Goal: Task Accomplishment & Management: Manage account settings

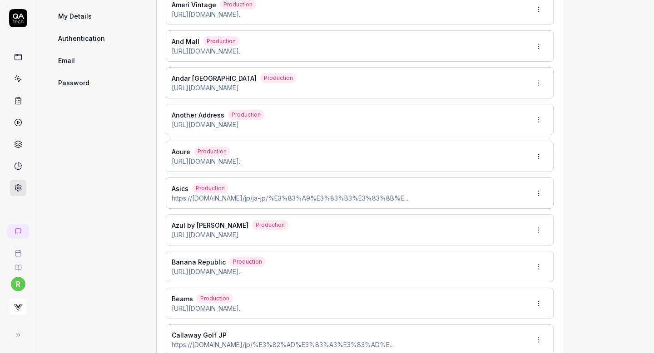
type input "*******"
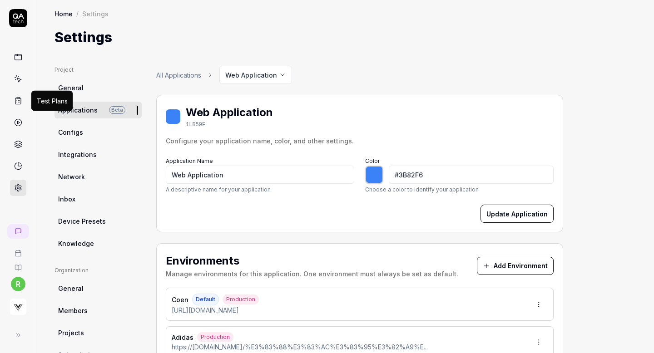
click at [17, 98] on icon at bounding box center [18, 101] width 8 height 8
click at [18, 123] on icon at bounding box center [18, 123] width 8 height 8
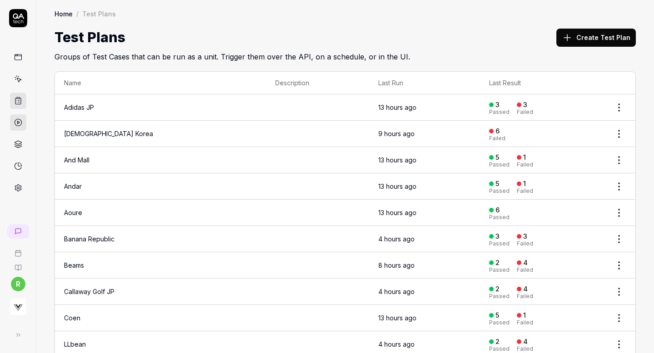
click at [18, 123] on icon at bounding box center [18, 123] width 8 height 8
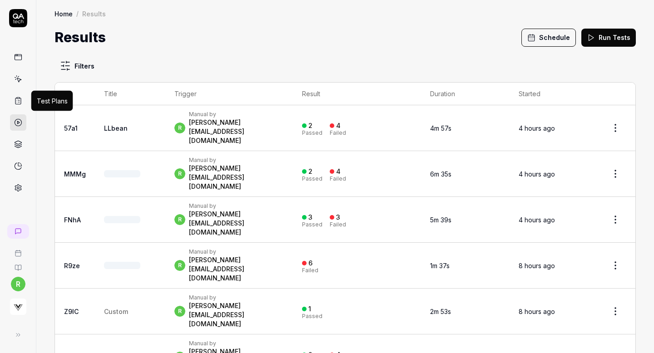
click at [17, 102] on icon at bounding box center [18, 101] width 8 height 8
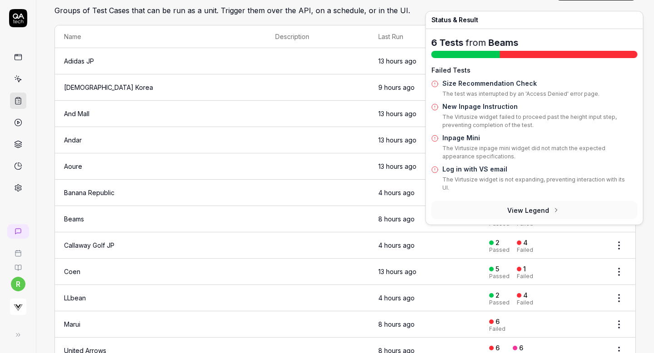
scroll to position [33, 0]
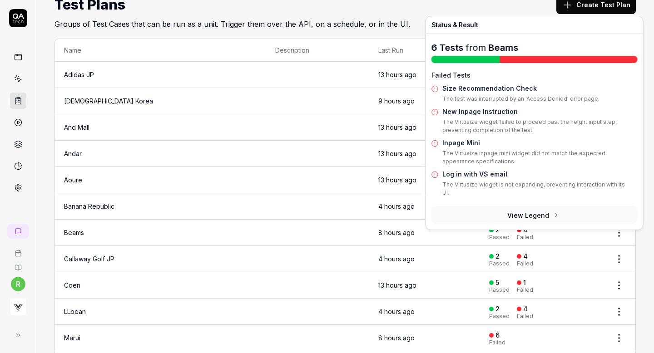
click at [422, 6] on div "Test Plans Create Test Plan" at bounding box center [346, 5] width 582 height 20
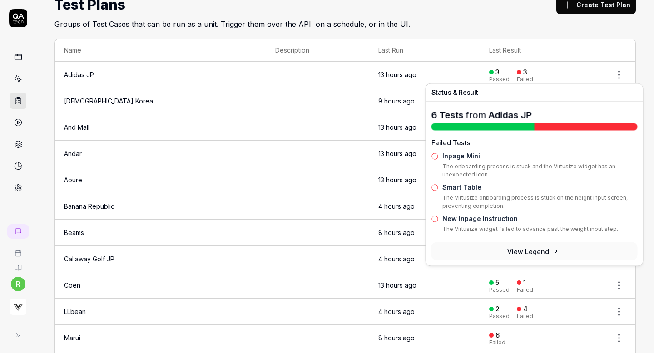
click at [517, 70] on div "3" at bounding box center [522, 72] width 10 height 8
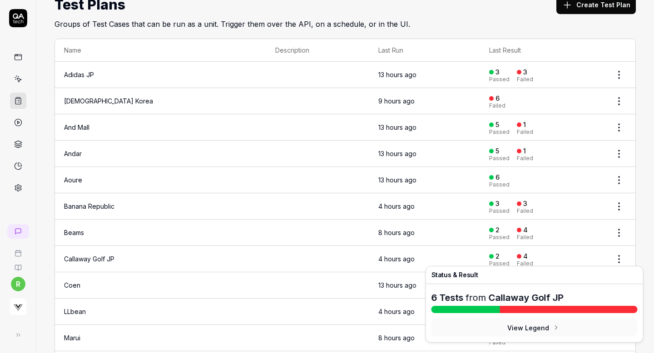
click at [517, 254] on div at bounding box center [519, 256] width 5 height 5
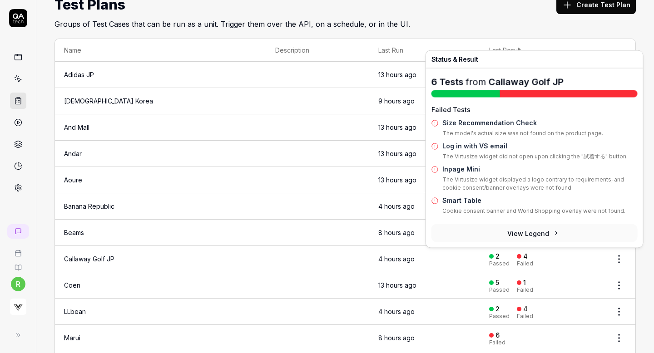
click at [535, 229] on button "View Legend" at bounding box center [535, 233] width 206 height 18
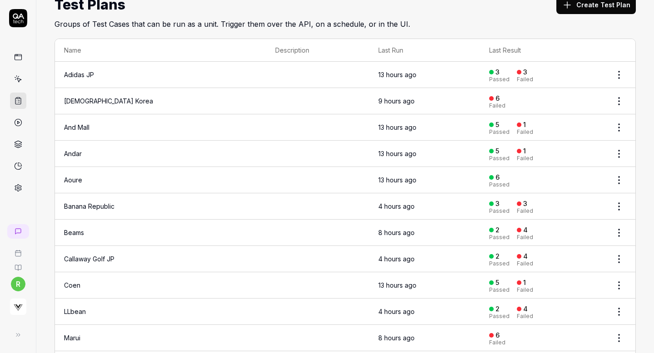
click at [205, 273] on td "Coen" at bounding box center [160, 286] width 211 height 26
click at [151, 265] on td "Callaway Golf JP" at bounding box center [160, 259] width 211 height 26
click at [95, 255] on link "Callaway Golf JP" at bounding box center [89, 259] width 50 height 8
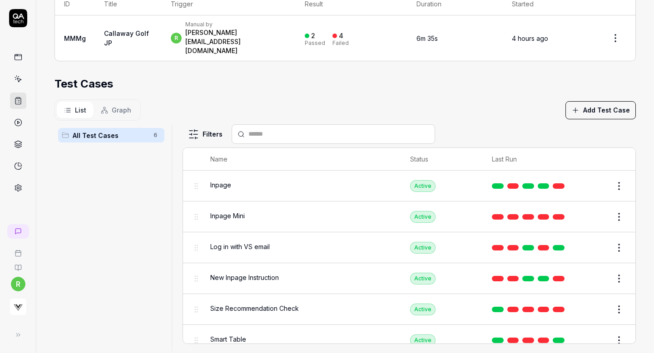
scroll to position [10, 0]
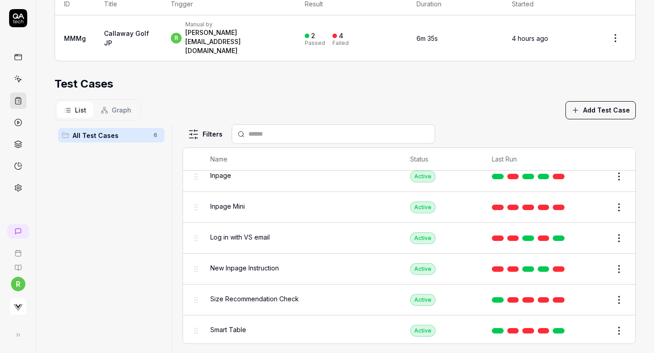
click at [308, 229] on div "Log in with VS email" at bounding box center [301, 239] width 182 height 20
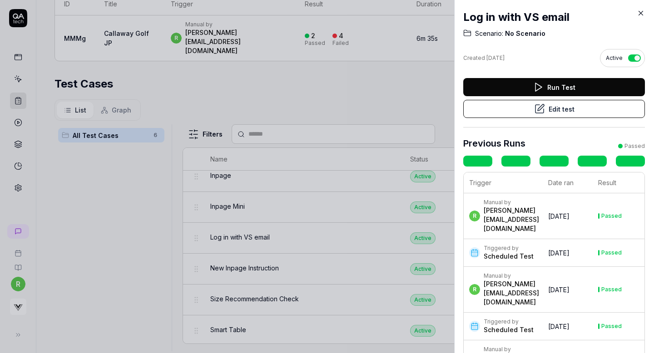
click at [372, 67] on div at bounding box center [327, 176] width 654 height 353
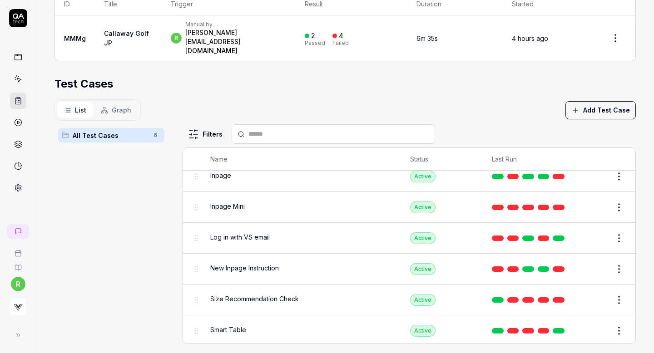
click at [260, 171] on div "Inpage" at bounding box center [301, 176] width 182 height 10
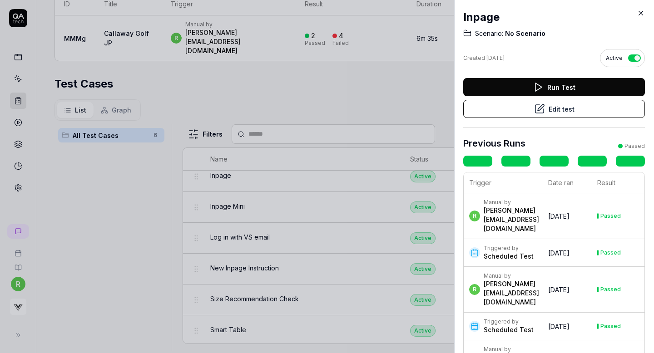
click at [559, 29] on div "Scenario: No Scenario" at bounding box center [554, 33] width 182 height 9
click at [406, 71] on div at bounding box center [327, 176] width 654 height 353
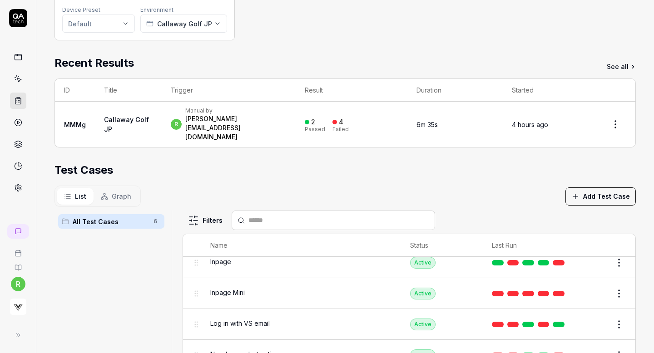
scroll to position [123, 0]
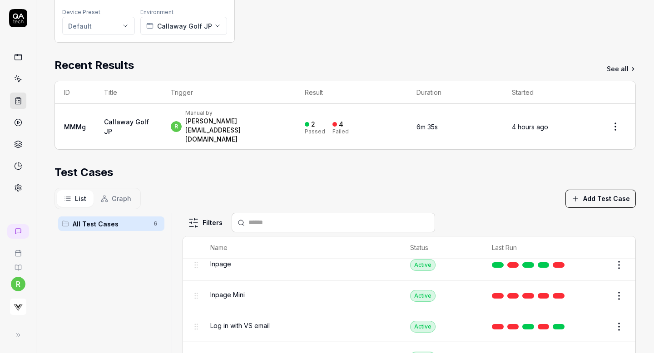
click at [470, 124] on td "6m 35s" at bounding box center [455, 126] width 95 height 45
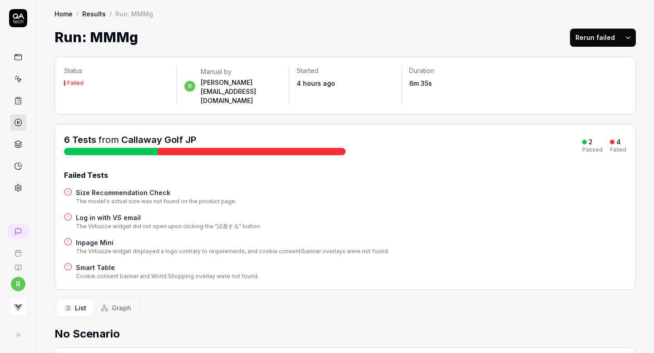
click at [137, 134] on link "Callaway Golf JP" at bounding box center [158, 139] width 75 height 11
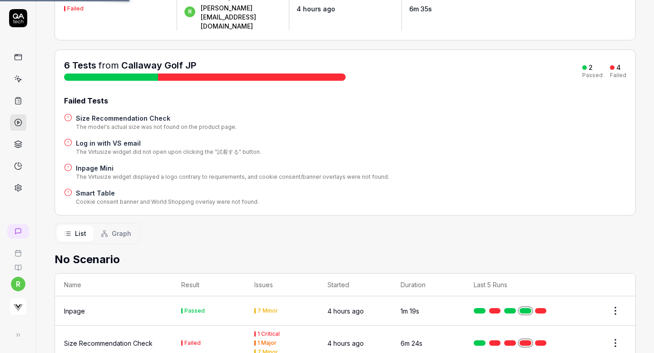
scroll to position [49, 0]
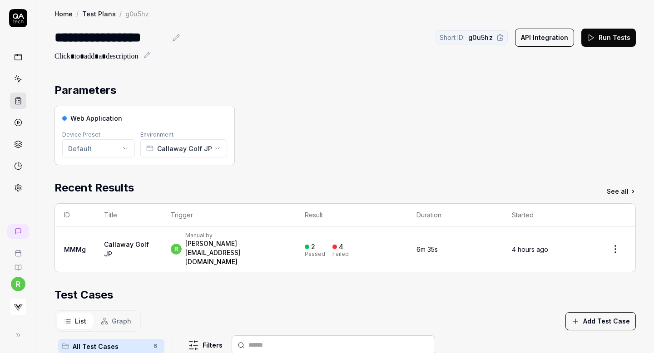
click at [108, 241] on link "Callaway Golf JP" at bounding box center [126, 249] width 45 height 17
click at [620, 187] on link "See all" at bounding box center [621, 192] width 29 height 10
click at [611, 241] on html "**********" at bounding box center [327, 176] width 654 height 353
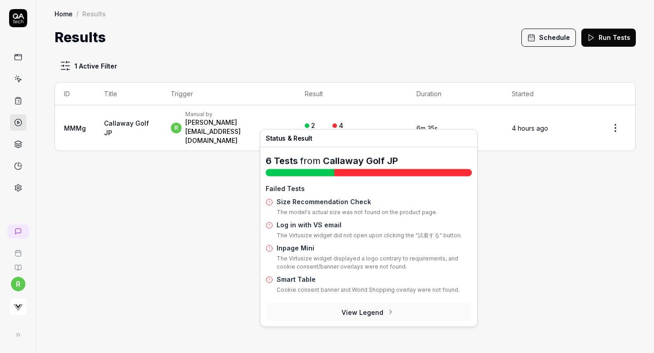
click at [343, 122] on div "4" at bounding box center [341, 126] width 5 height 8
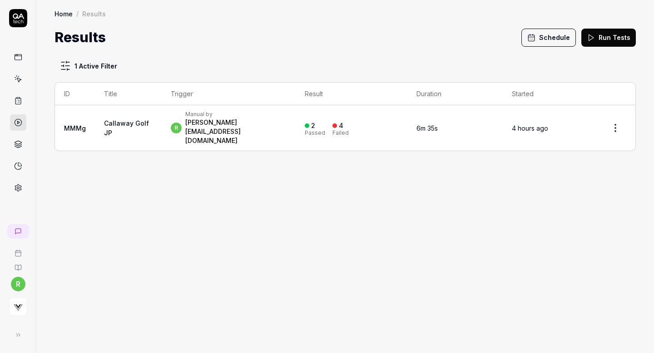
click at [238, 123] on div "[PERSON_NAME][EMAIL_ADDRESS][DOMAIN_NAME]" at bounding box center [235, 131] width 101 height 27
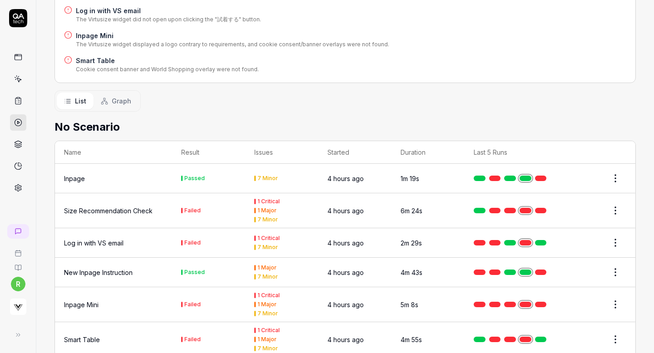
scroll to position [209, 0]
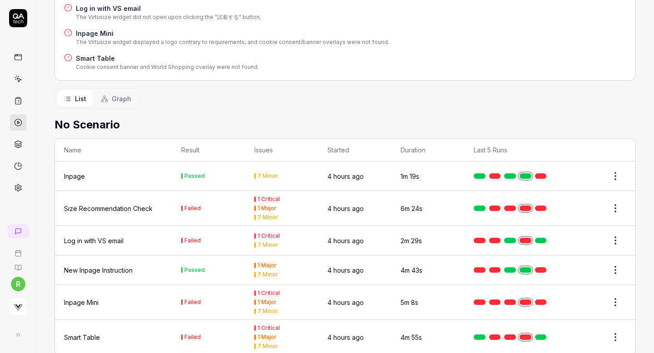
click at [99, 172] on div "Inpage" at bounding box center [113, 177] width 99 height 10
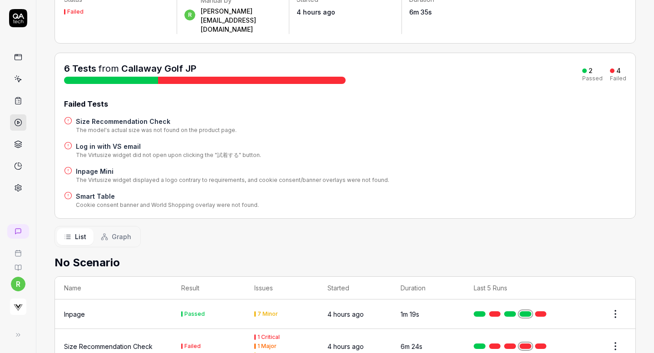
scroll to position [104, 0]
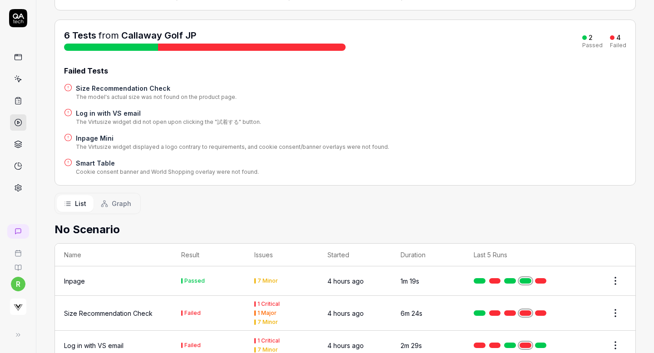
click at [82, 277] on div "Inpage" at bounding box center [74, 282] width 21 height 10
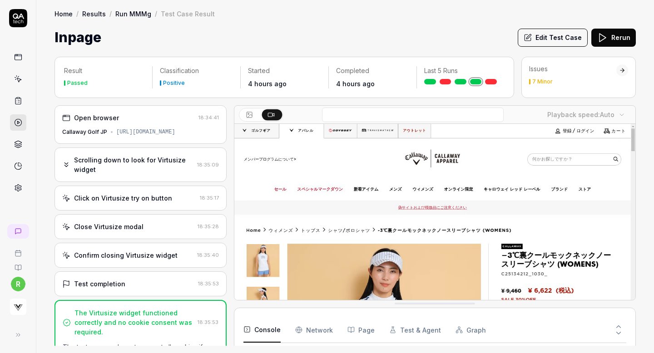
scroll to position [841, 0]
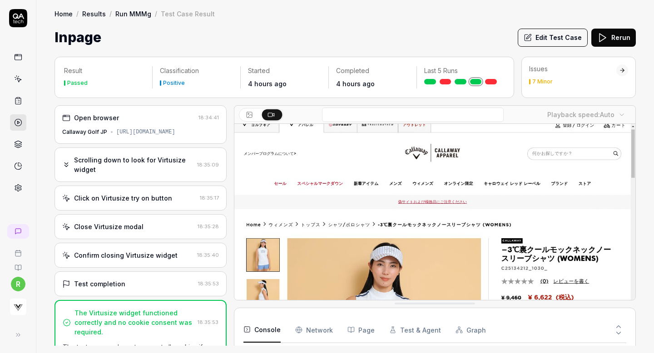
click at [129, 260] on div "Confirm closing Virtusize widget" at bounding box center [126, 256] width 104 height 10
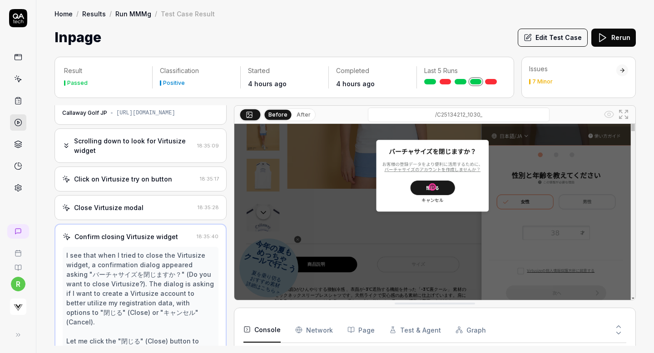
scroll to position [0, 0]
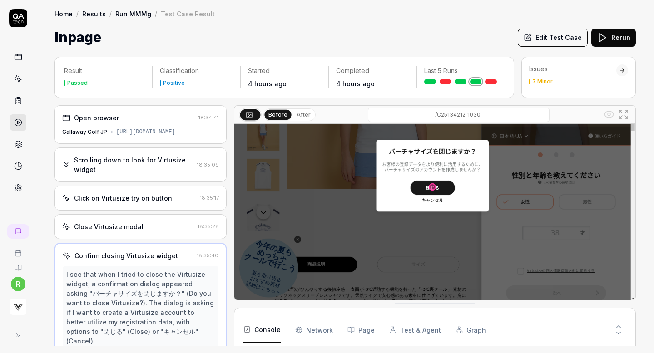
click at [169, 135] on div "[URL][DOMAIN_NAME]" at bounding box center [145, 132] width 59 height 8
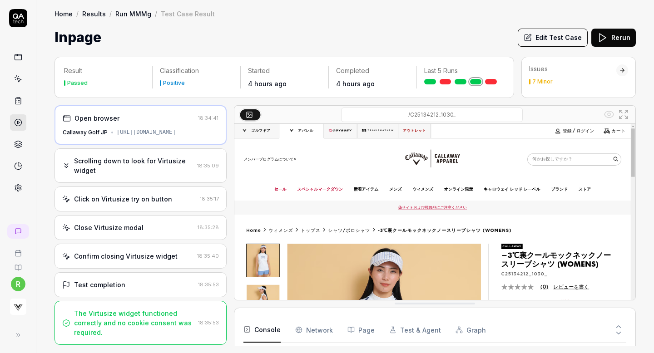
click at [167, 163] on div "Scrolling down to look for Virtusize widget 18:35:09" at bounding box center [141, 166] width 172 height 35
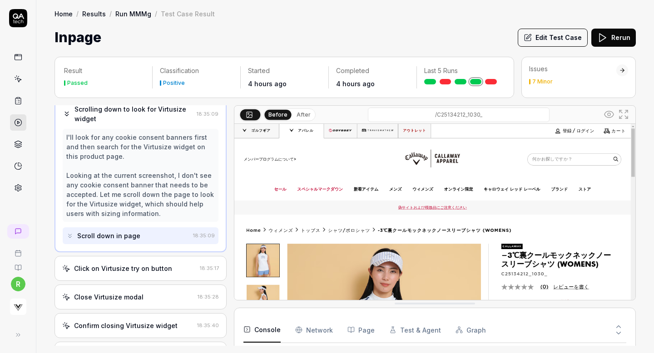
scroll to position [52, 0]
click at [532, 40] on icon at bounding box center [528, 38] width 8 height 8
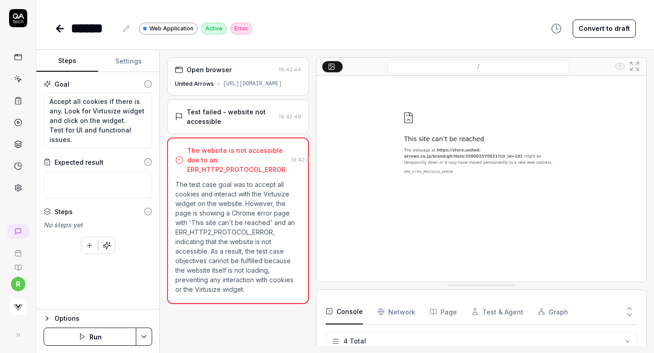
scroll to position [22, 0]
click at [105, 115] on textarea "Accept all cookies if there is any. Look for Virtusize widget and click on the …" at bounding box center [98, 121] width 109 height 56
click at [78, 139] on textarea "Accept all cookies if there is any. Look for Virtusize widget and click on the …" at bounding box center [98, 121] width 109 height 56
click at [59, 27] on icon at bounding box center [58, 28] width 3 height 6
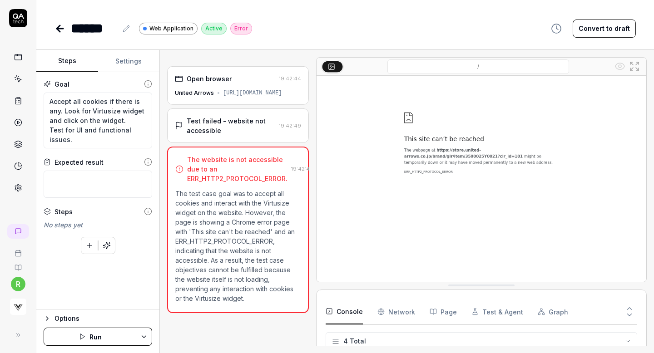
scroll to position [22, 0]
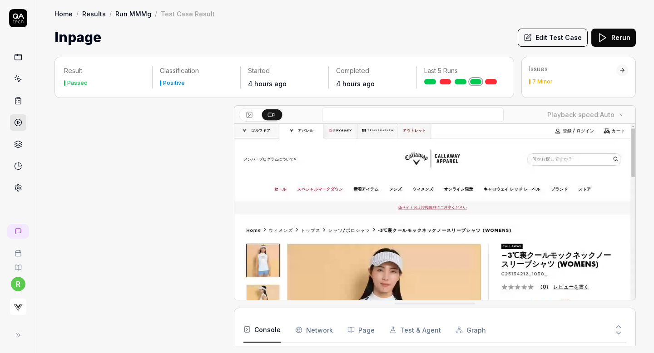
scroll to position [222, 0]
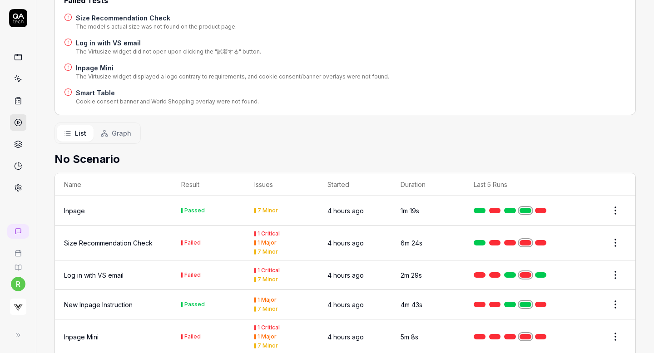
scroll to position [209, 0]
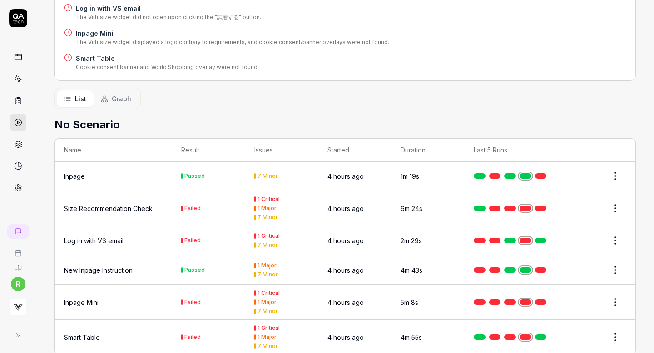
click at [126, 266] on div "New Inpage Instruction" at bounding box center [98, 271] width 69 height 10
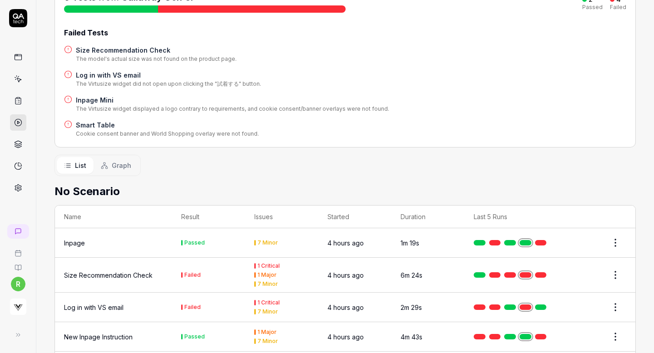
scroll to position [209, 0]
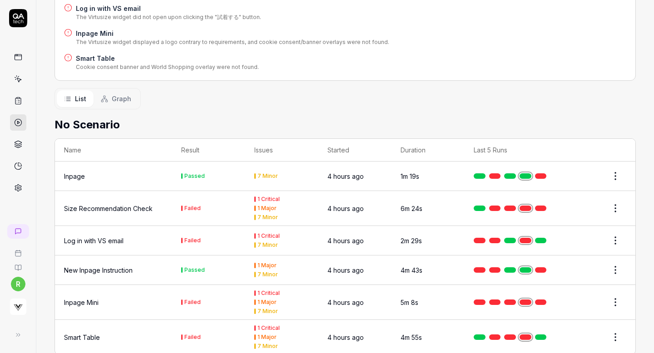
click at [101, 236] on div "Log in with VS email" at bounding box center [94, 241] width 60 height 10
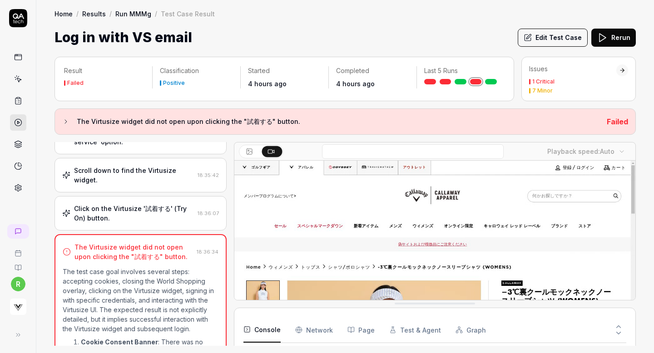
scroll to position [85, 0]
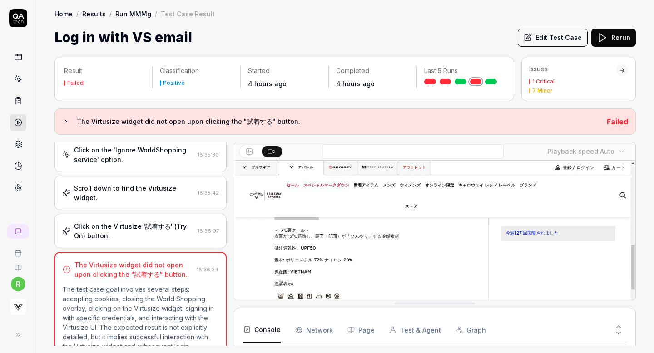
click at [156, 222] on div "Click on the Virtusize '試着する' (Try On) button." at bounding box center [134, 231] width 120 height 19
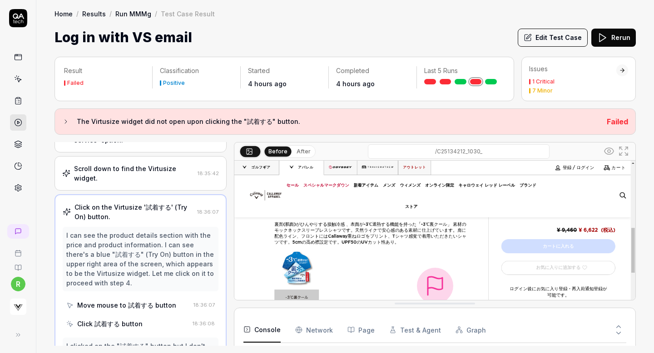
scroll to position [0, 0]
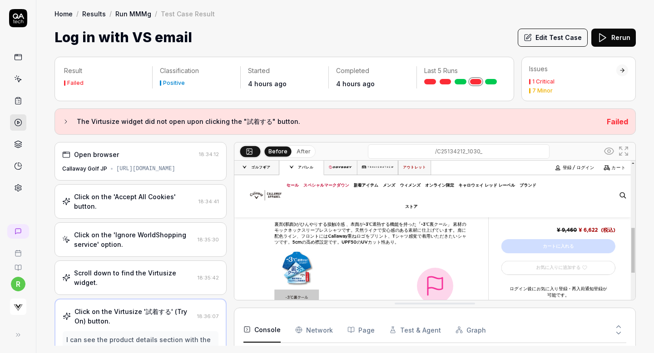
click at [124, 269] on div "Scroll down to find the Virtusize widget." at bounding box center [134, 278] width 120 height 19
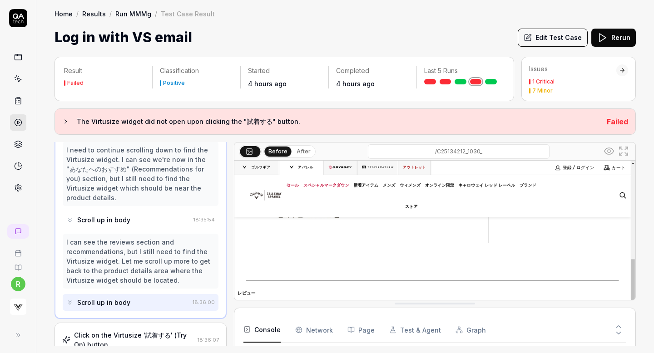
scroll to position [247, 0]
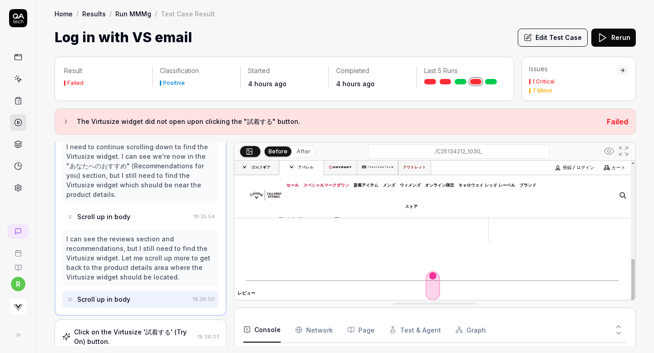
click at [600, 35] on polygon at bounding box center [603, 38] width 6 height 8
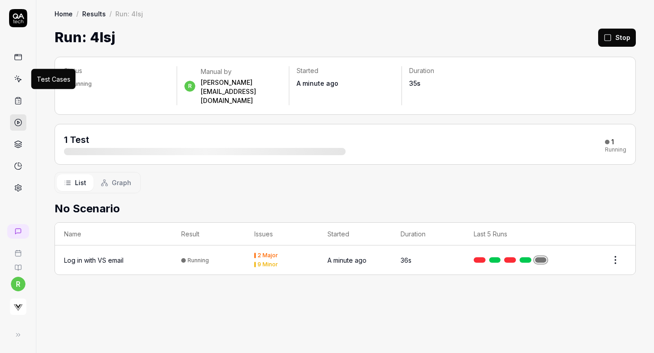
click at [20, 80] on icon at bounding box center [19, 80] width 4 height 4
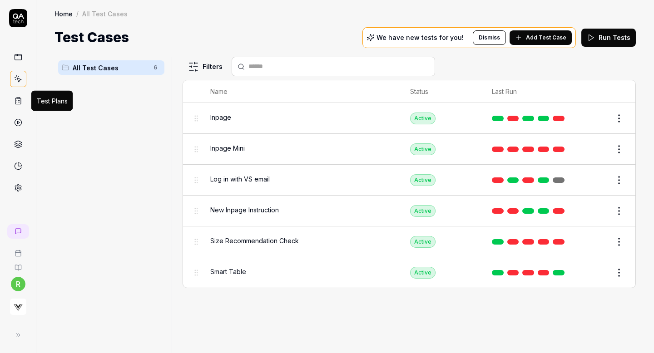
click at [20, 101] on icon at bounding box center [18, 101] width 8 height 8
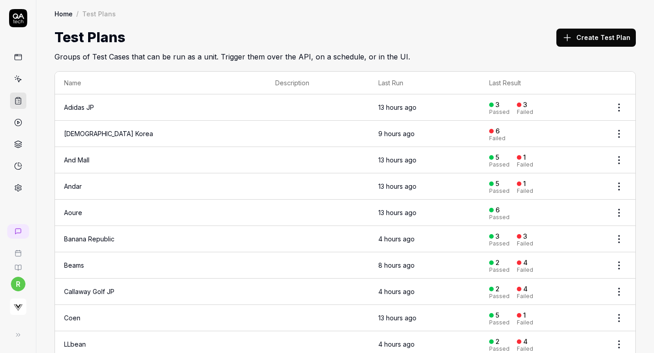
click at [20, 51] on link at bounding box center [18, 57] width 16 height 16
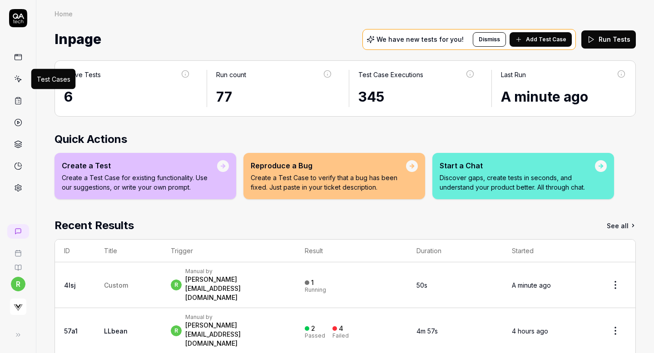
click at [17, 75] on icon at bounding box center [18, 79] width 8 height 8
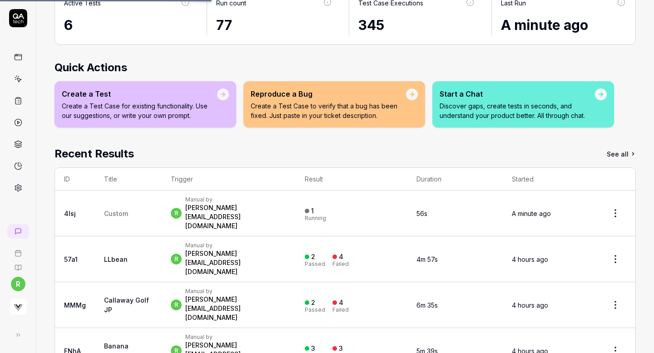
scroll to position [75, 0]
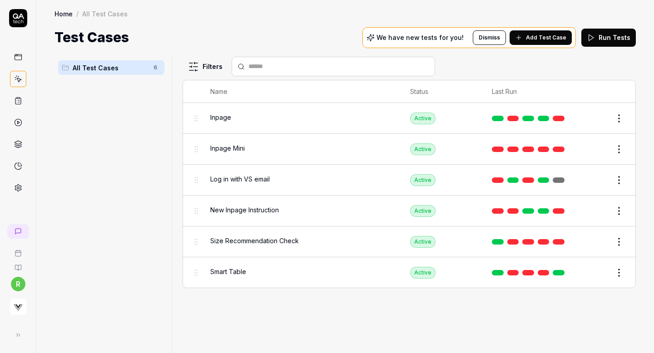
click at [234, 205] on span "New Inpage Instruction" at bounding box center [244, 210] width 69 height 10
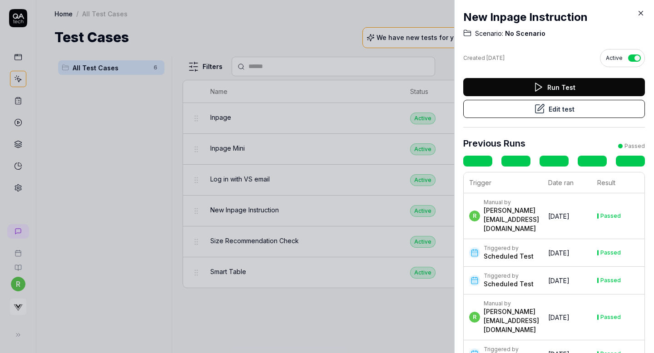
click at [640, 12] on icon at bounding box center [641, 13] width 8 height 8
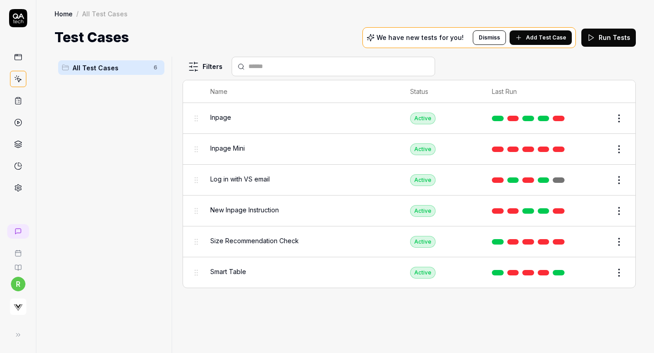
click at [621, 211] on html "r Home / All Test Cases Home / All Test Cases Test Cases We have new tests for …" at bounding box center [327, 176] width 654 height 353
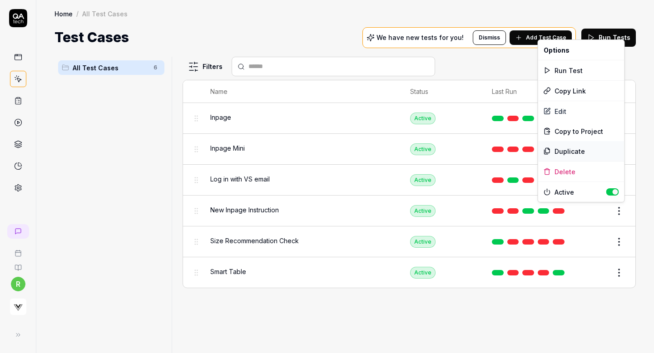
click at [573, 151] on div "Duplicate" at bounding box center [581, 151] width 86 height 20
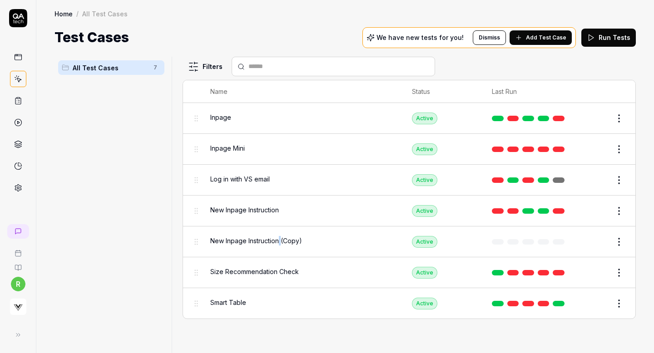
click at [599, 235] on button "Edit" at bounding box center [598, 242] width 22 height 15
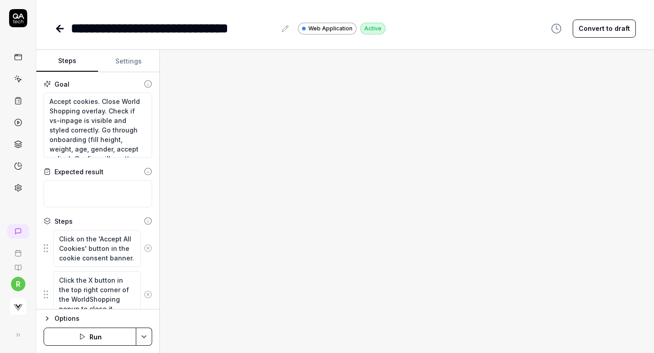
type textarea "*"
click at [153, 27] on div "**********" at bounding box center [173, 28] width 205 height 20
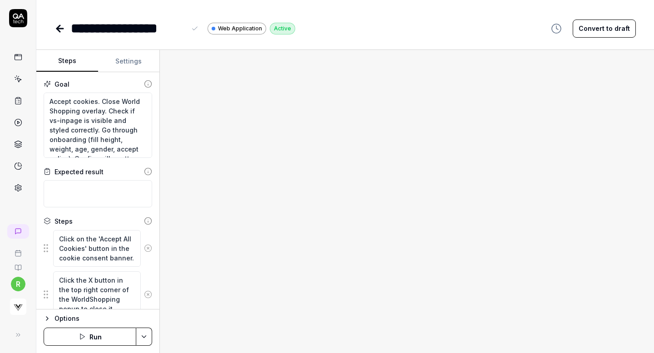
click at [356, 34] on div "**********" at bounding box center [346, 28] width 582 height 20
click at [117, 60] on button "Settings" at bounding box center [129, 61] width 62 height 22
type textarea "*"
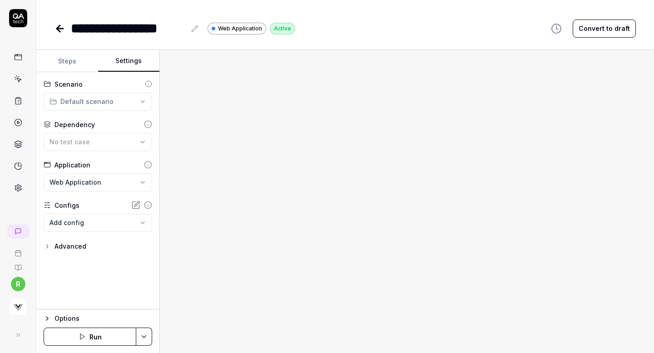
click at [95, 103] on html "**********" at bounding box center [327, 176] width 654 height 353
click at [120, 81] on html "**********" at bounding box center [327, 176] width 654 height 353
click at [106, 140] on div "No test case" at bounding box center [94, 142] width 88 height 10
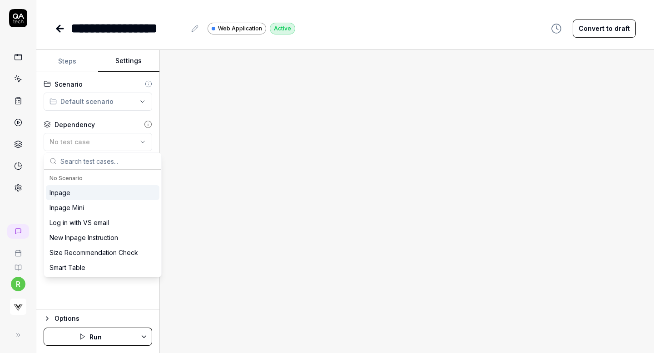
click at [112, 118] on div "**********" at bounding box center [97, 191] width 123 height 238
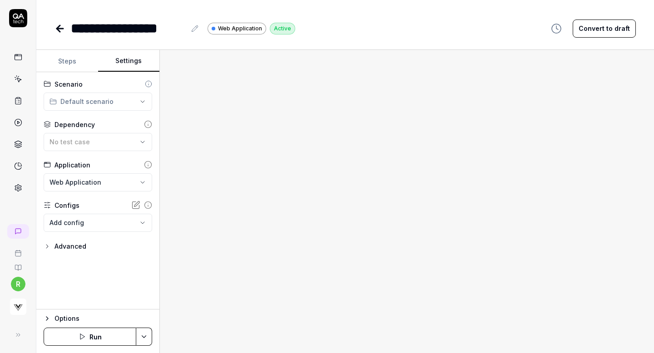
click at [102, 183] on html "**********" at bounding box center [327, 176] width 654 height 353
click at [91, 224] on span "Mobile Application" at bounding box center [80, 224] width 60 height 10
click at [91, 220] on body "**********" at bounding box center [327, 176] width 654 height 353
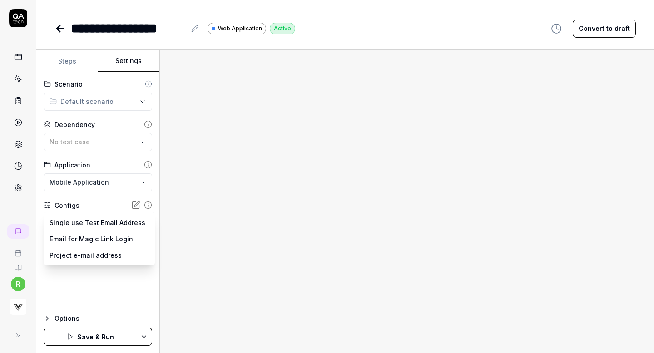
click at [80, 294] on html "**********" at bounding box center [327, 176] width 654 height 353
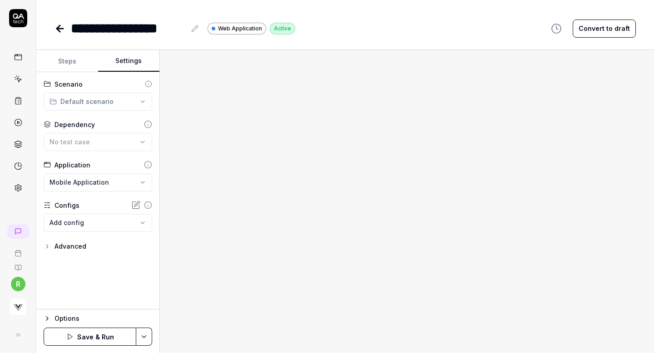
click at [76, 246] on div "Advanced" at bounding box center [71, 246] width 32 height 11
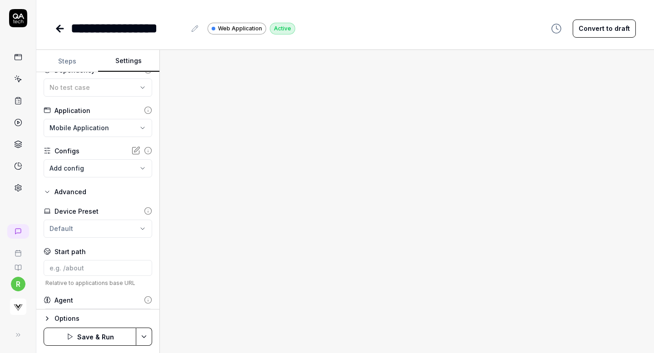
scroll to position [55, 0]
click at [91, 223] on html "**********" at bounding box center [327, 176] width 654 height 353
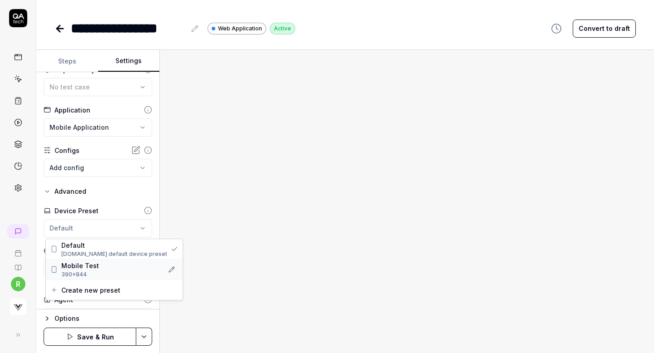
click at [87, 268] on span "Mobile Test" at bounding box center [80, 266] width 38 height 10
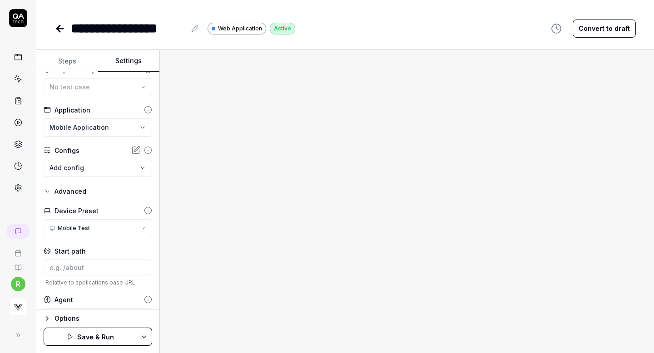
click at [111, 126] on html "**********" at bounding box center [327, 176] width 654 height 353
click at [98, 147] on span "Web Application" at bounding box center [76, 145] width 52 height 10
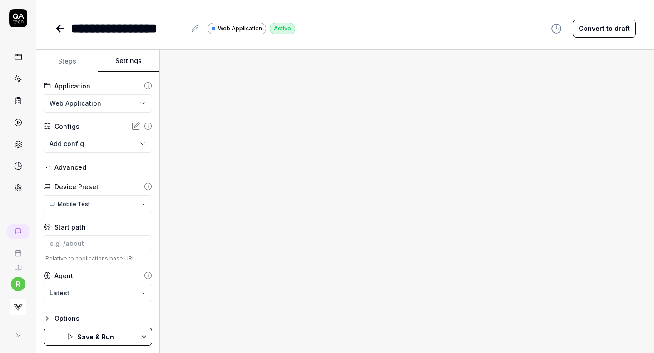
click at [85, 337] on button "Save & Run" at bounding box center [90, 337] width 93 height 18
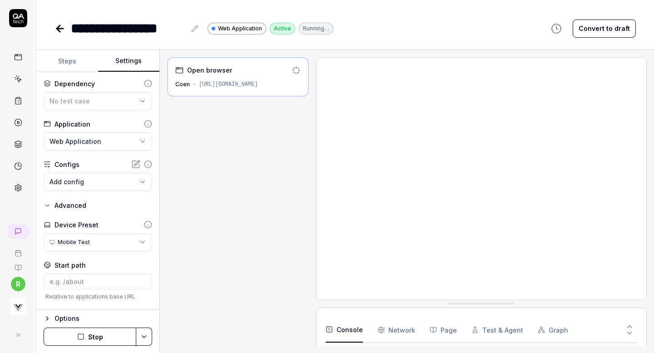
scroll to position [0, 0]
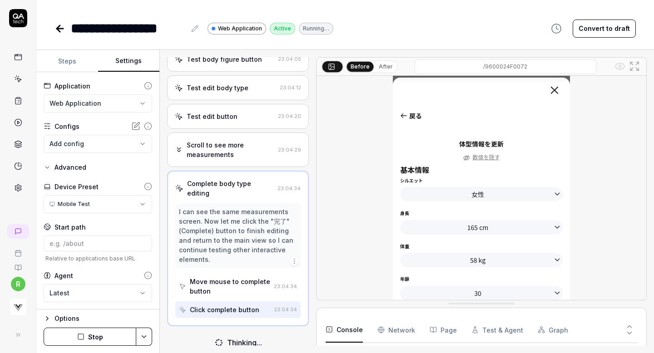
scroll to position [787, 0]
click at [399, 331] on Requests "Network" at bounding box center [397, 330] width 38 height 25
click at [441, 329] on button "Page" at bounding box center [443, 330] width 27 height 25
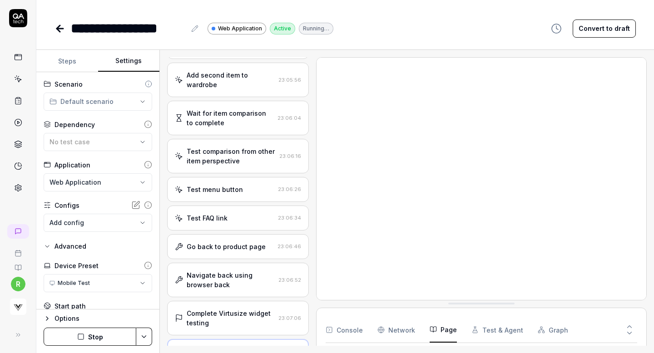
scroll to position [1322, 0]
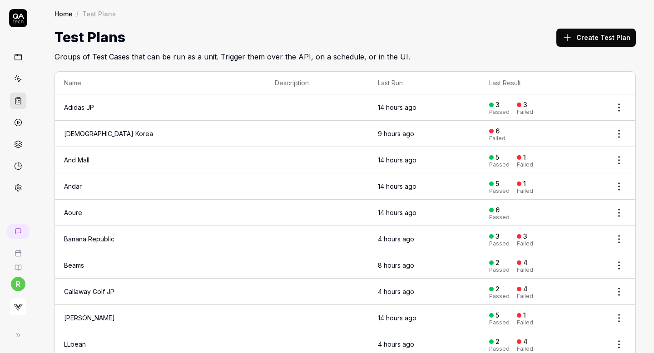
click at [620, 105] on html "r Home / Test Plans Home / Test Plans Test Plans Create Test Plan Groups of Tes…" at bounding box center [327, 176] width 654 height 353
click at [564, 160] on div "Edit" at bounding box center [581, 166] width 86 height 20
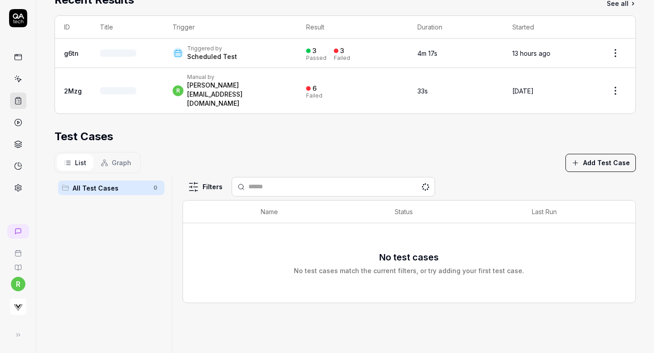
scroll to position [188, 0]
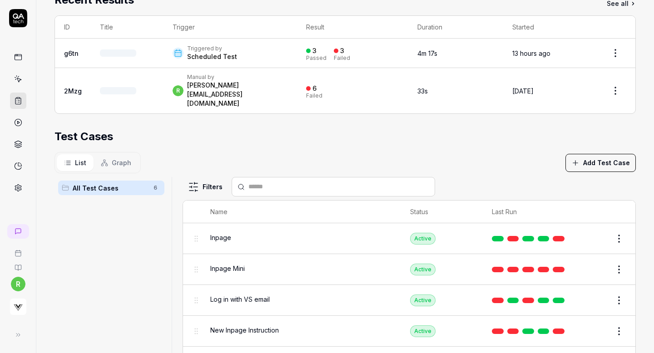
click at [585, 154] on button "Add Test Case" at bounding box center [601, 163] width 70 height 18
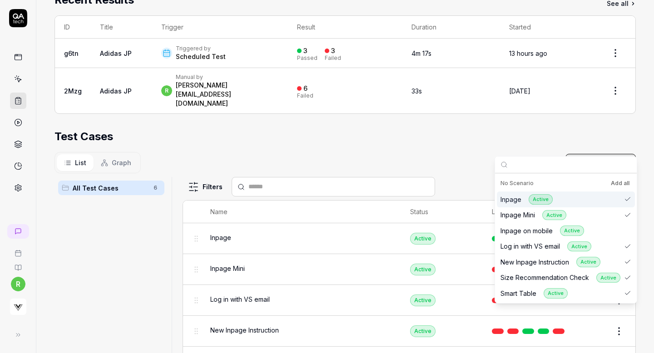
click at [615, 184] on button "Add all" at bounding box center [620, 183] width 22 height 11
click at [527, 152] on div "List Graph Add Test Case" at bounding box center [346, 162] width 582 height 21
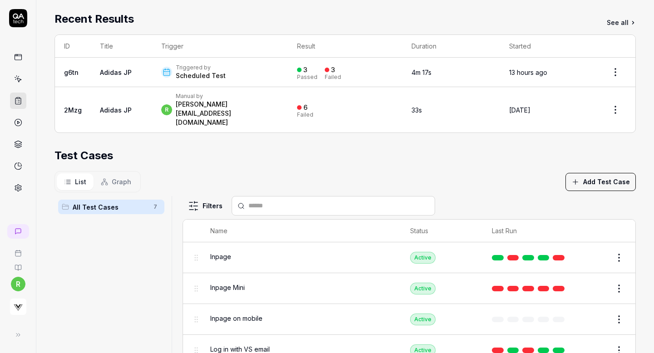
scroll to position [0, 0]
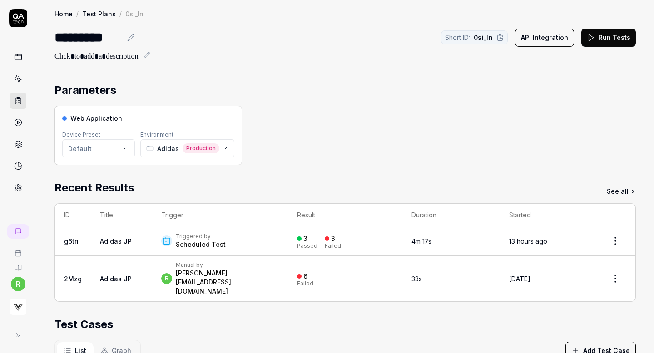
click at [88, 13] on link "Test Plans" at bounding box center [99, 13] width 34 height 9
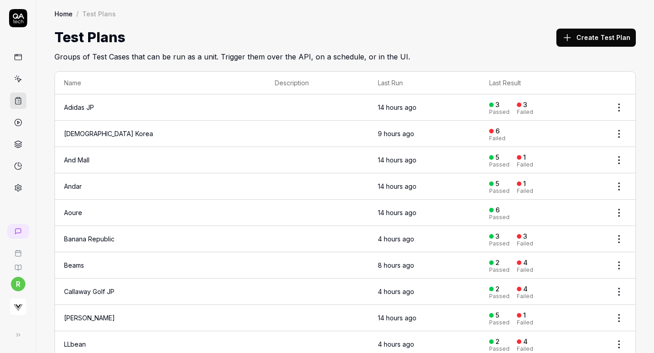
click at [619, 130] on html "r Home / Test Plans Home / Test Plans Test Plans Create Test Plan Groups of Tes…" at bounding box center [327, 176] width 654 height 353
click at [639, 153] on html "r Home / Test Plans Home / Test Plans Test Plans Create Test Plan Groups of Tes…" at bounding box center [327, 176] width 654 height 353
click at [620, 159] on html "r Home / Test Plans Home / Test Plans Test Plans Create Test Plan Groups of Tes…" at bounding box center [327, 176] width 654 height 353
click at [562, 216] on div "Edit" at bounding box center [581, 218] width 86 height 20
click at [622, 188] on html "r Home / Test Plans Home / Test Plans Test Plans Create Test Plan Groups of Tes…" at bounding box center [327, 176] width 654 height 353
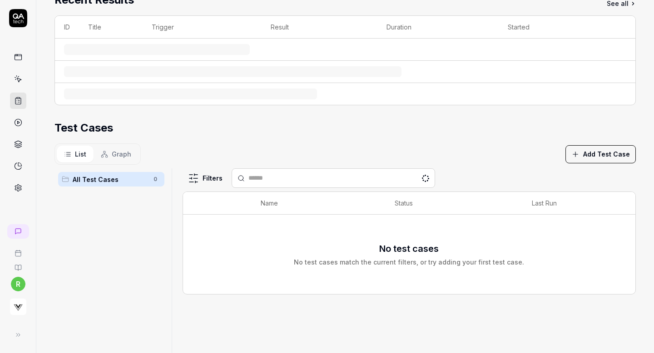
click at [565, 242] on div "No test cases No test cases match the current filters, or try adding your first…" at bounding box center [409, 254] width 434 height 25
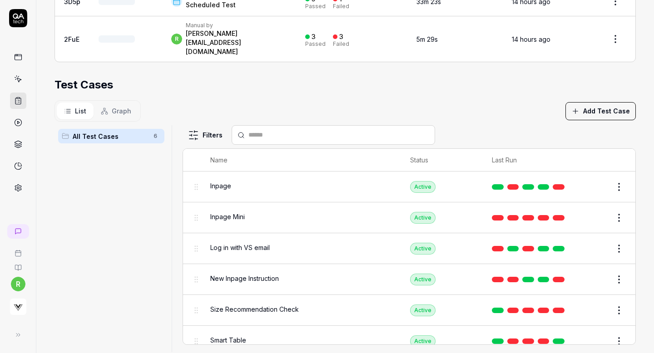
scroll to position [10, 0]
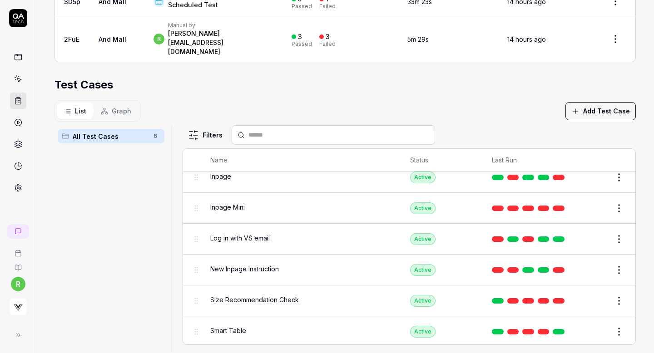
click at [599, 102] on button "Add Test Case" at bounding box center [601, 111] width 70 height 18
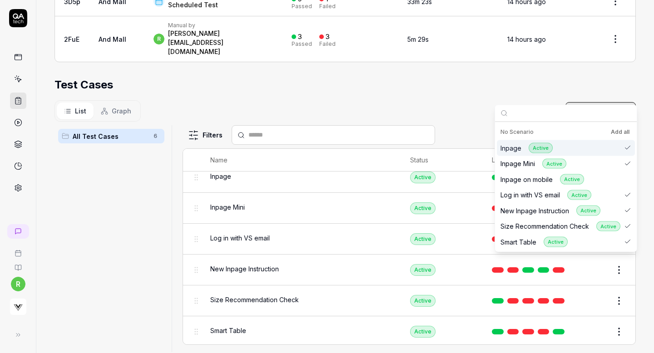
click at [616, 130] on button "Add all" at bounding box center [620, 132] width 22 height 11
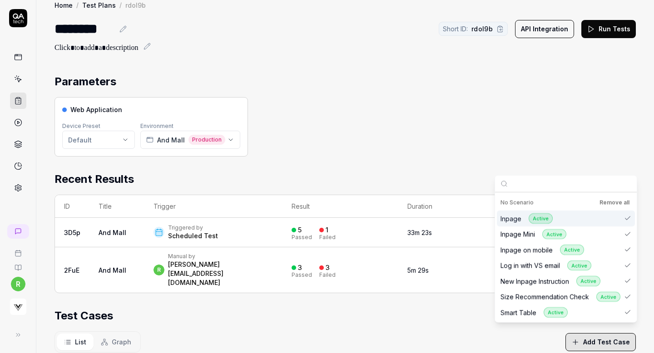
scroll to position [0, 0]
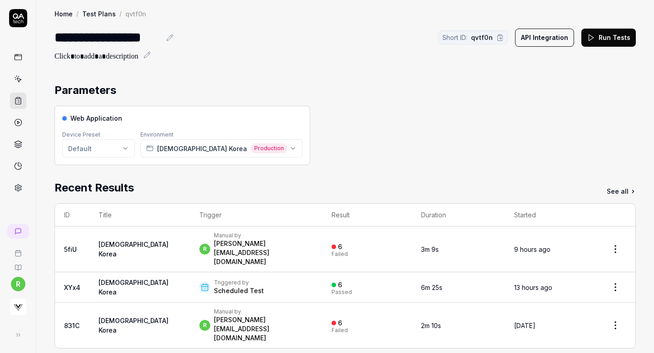
scroll to position [213, 0]
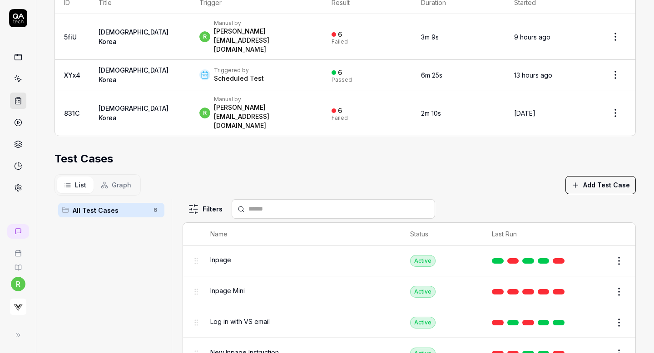
click at [587, 176] on button "Add Test Case" at bounding box center [601, 185] width 70 height 18
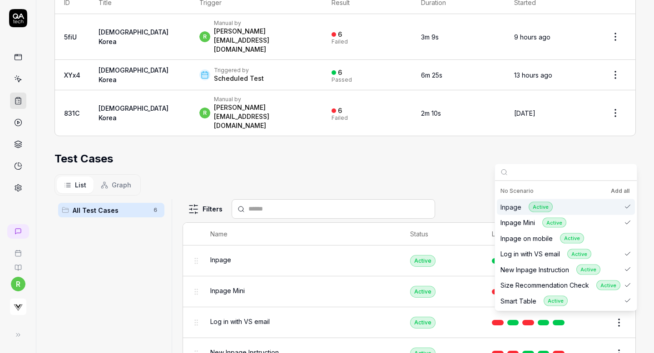
click at [618, 193] on button "Add all" at bounding box center [620, 191] width 22 height 11
click at [9, 125] on div at bounding box center [18, 102] width 36 height 187
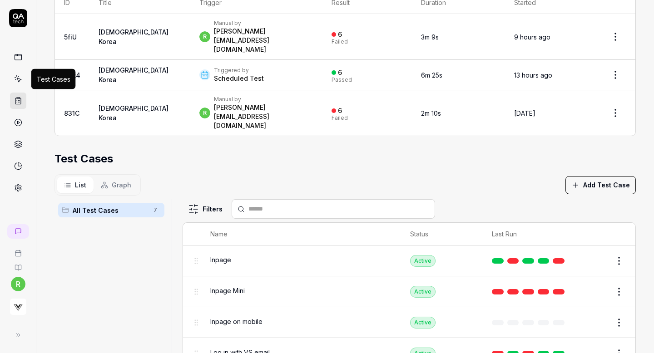
click at [18, 76] on icon at bounding box center [18, 79] width 8 height 8
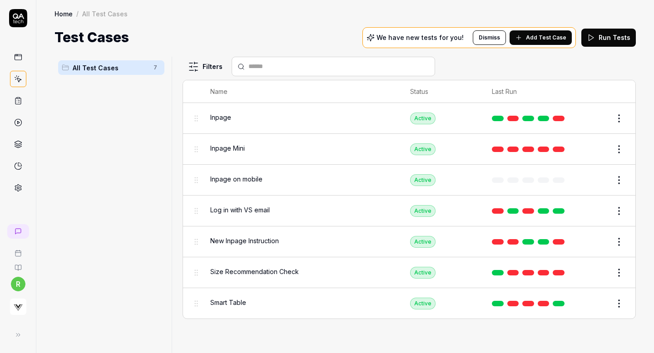
click at [616, 178] on html "r Home / All Test Cases Home / All Test Cases Test Cases We have new tests for …" at bounding box center [327, 176] width 654 height 353
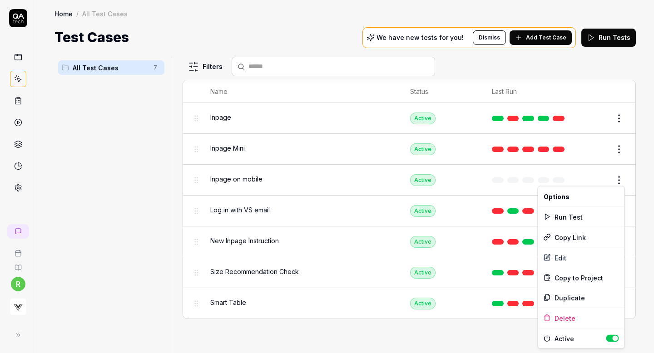
click at [434, 60] on html "r Home / All Test Cases Home / All Test Cases Test Cases We have new tests for …" at bounding box center [327, 176] width 654 height 353
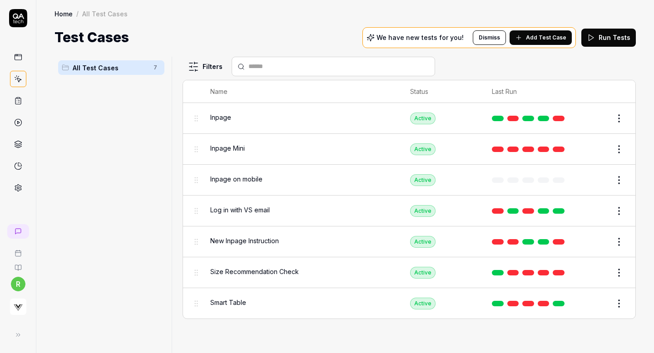
click at [489, 33] on button "Dismiss" at bounding box center [489, 37] width 33 height 15
